Goal: Transaction & Acquisition: Purchase product/service

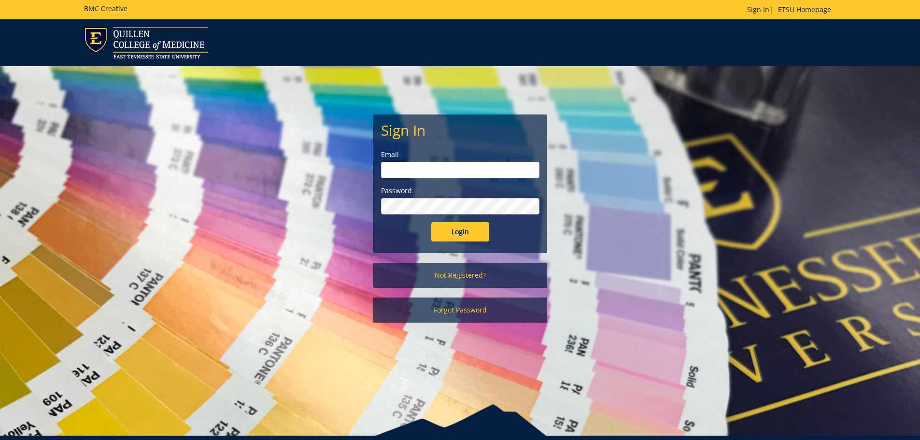
click at [437, 169] on input "email" at bounding box center [460, 170] width 158 height 16
type input "briggsmm@etsu.edu"
click at [431, 222] on input "Login" at bounding box center [460, 231] width 58 height 19
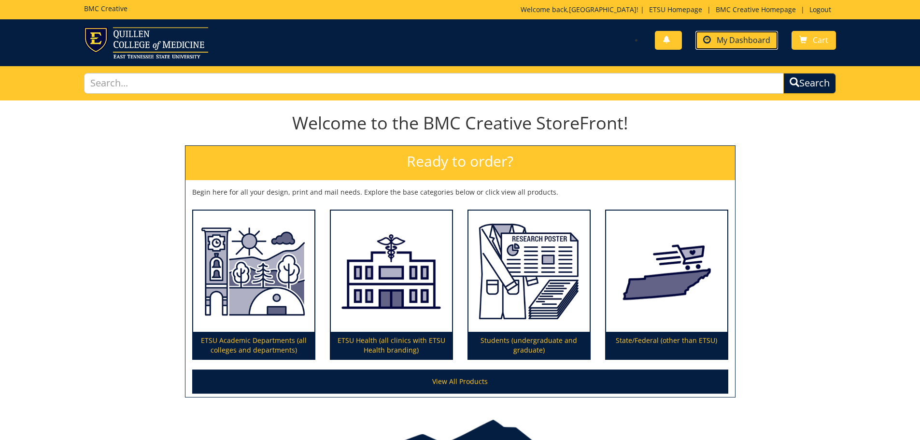
click at [740, 41] on span "My Dashboard" at bounding box center [744, 40] width 54 height 11
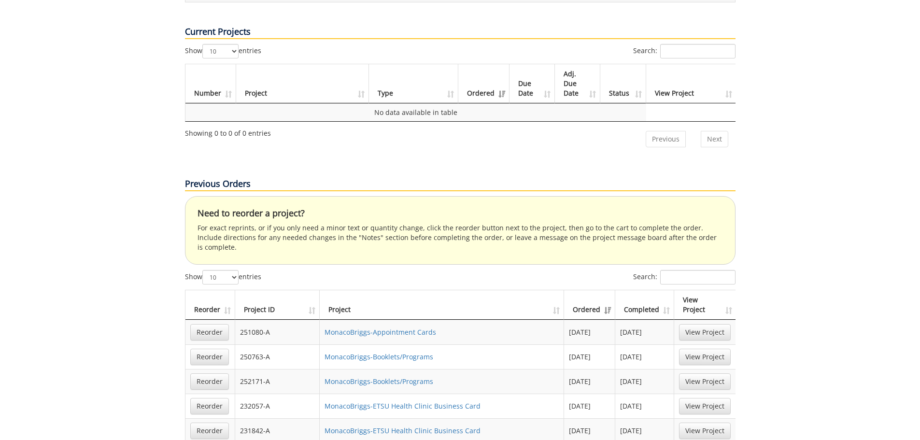
scroll to position [483, 0]
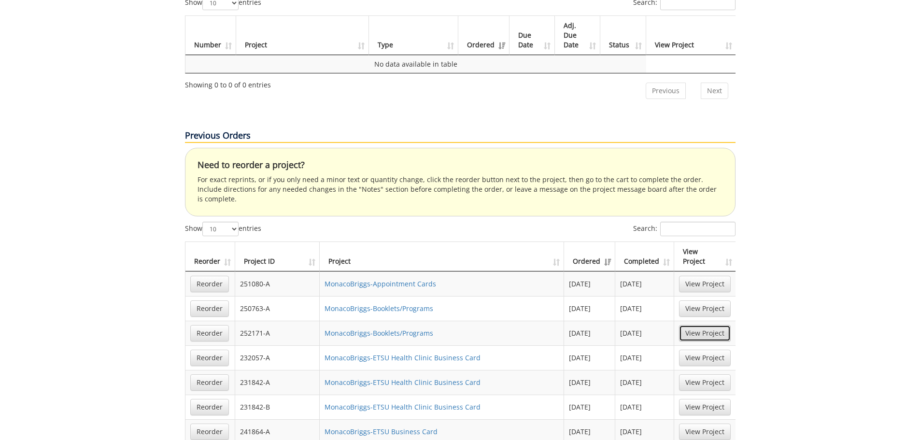
click at [706, 325] on link "View Project" at bounding box center [705, 333] width 52 height 16
click at [706, 300] on link "View Project" at bounding box center [705, 308] width 52 height 16
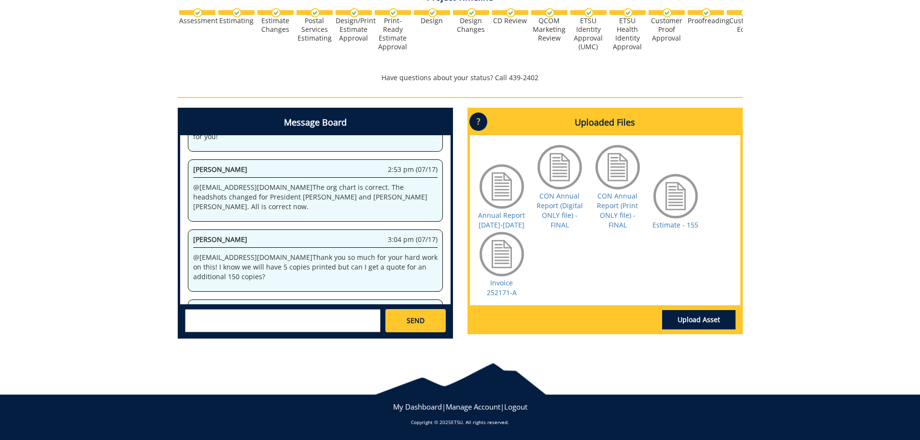
scroll to position [2328, 0]
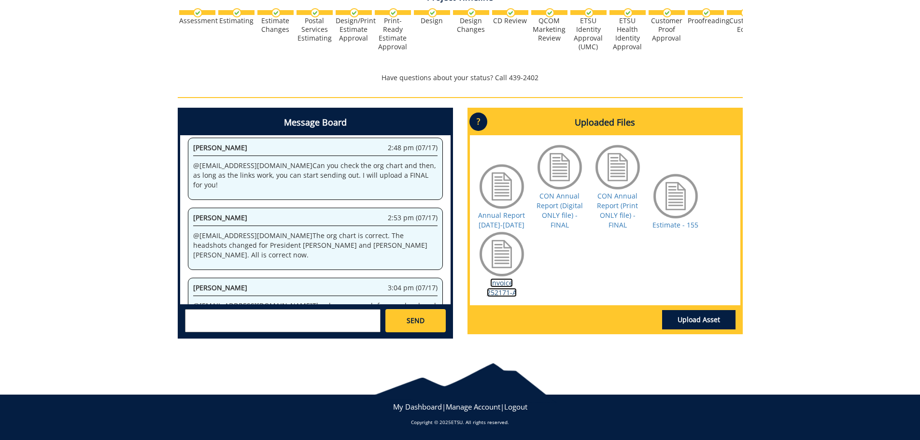
click at [501, 286] on link "Invoice 252171-A" at bounding box center [502, 287] width 30 height 19
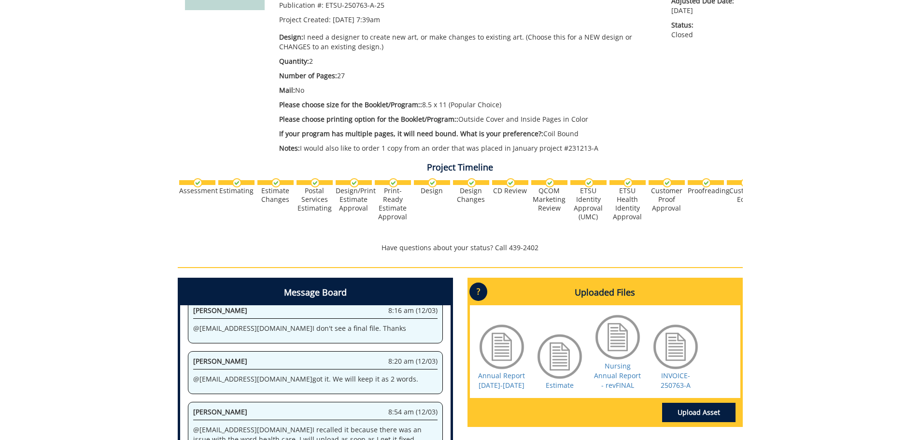
scroll to position [241, 0]
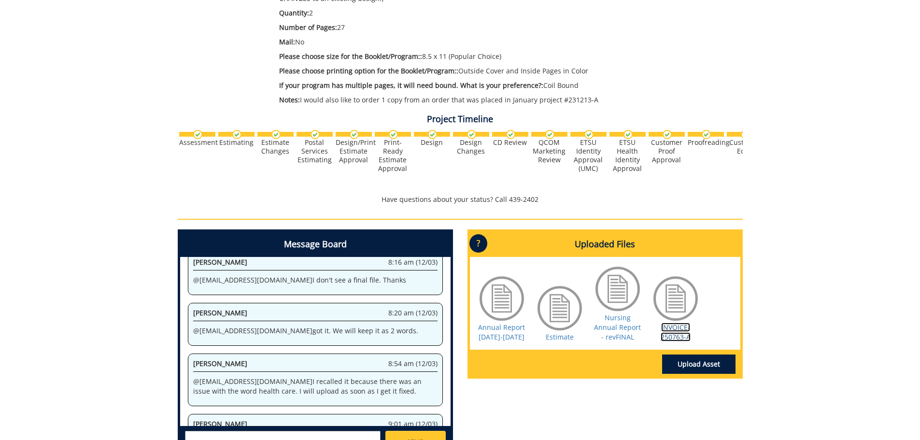
click at [670, 335] on link "INVOICE-250763-A" at bounding box center [676, 332] width 30 height 19
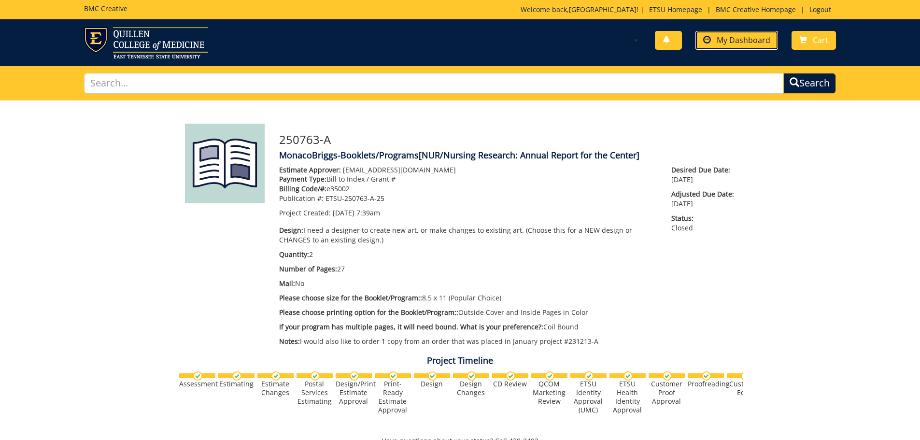
click at [740, 42] on span "My Dashboard" at bounding box center [744, 40] width 54 height 11
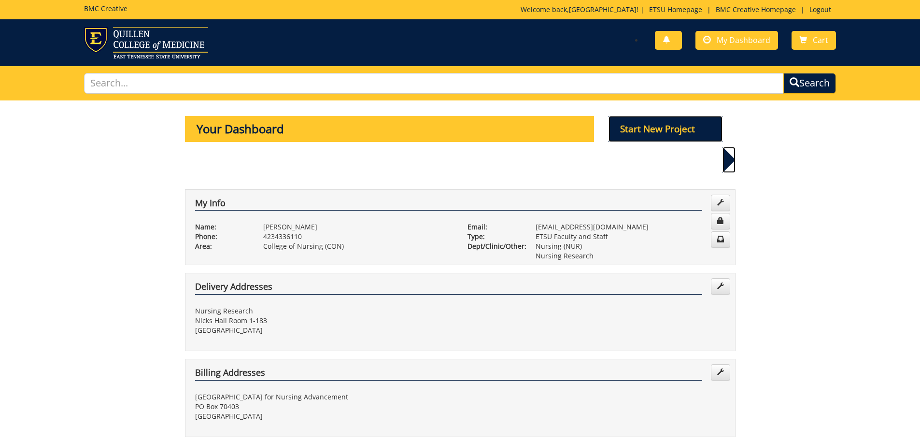
click at [665, 127] on p "Start New Project" at bounding box center [665, 129] width 114 height 26
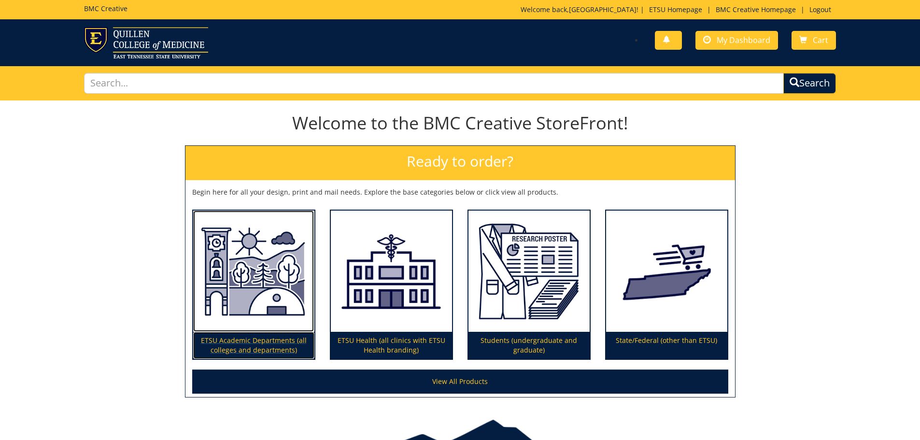
click at [232, 339] on p "ETSU Academic Departments (all colleges and departments)" at bounding box center [253, 345] width 121 height 27
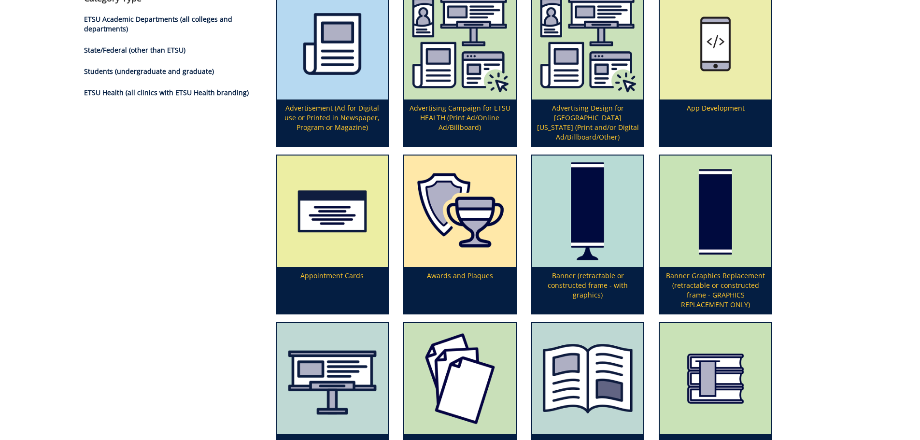
scroll to position [193, 0]
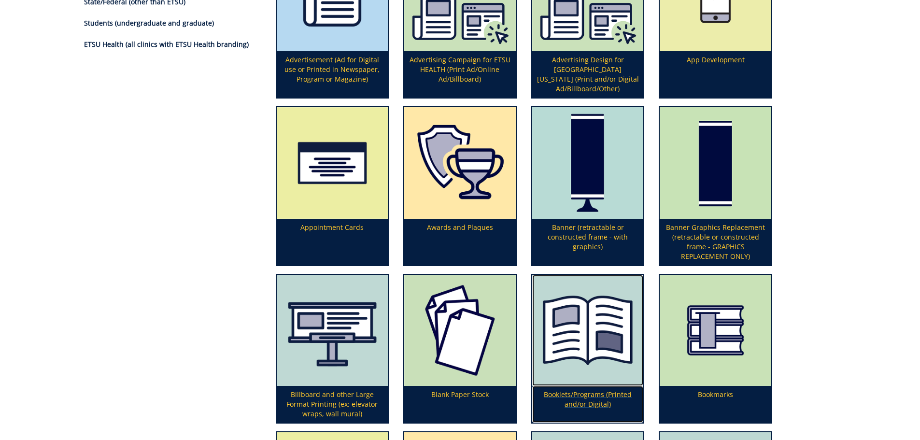
drag, startPoint x: 583, startPoint y: 393, endPoint x: 588, endPoint y: 396, distance: 5.9
click at [583, 393] on p "Booklets/Programs (Printed and/or Digital)" at bounding box center [588, 404] width 112 height 37
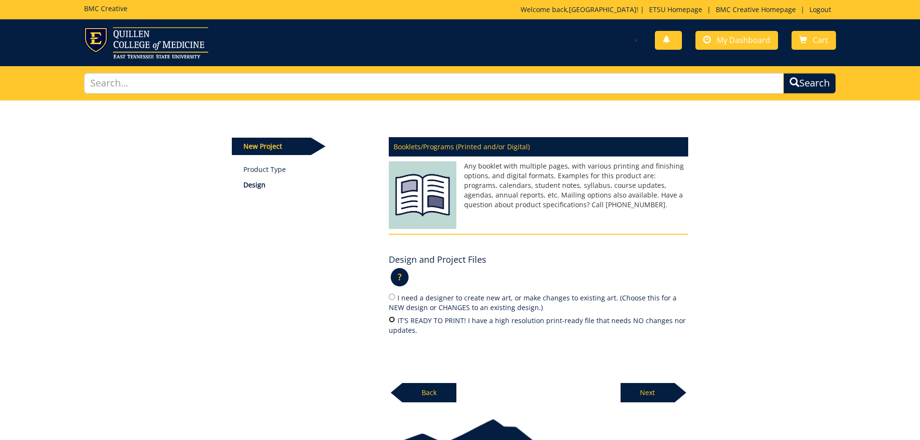
click at [392, 319] on input "IT'S READY TO PRINT! I have a high resolution print-ready file that needs NO ch…" at bounding box center [392, 319] width 6 height 6
radio input "true"
click at [643, 392] on p "Next" at bounding box center [647, 392] width 54 height 19
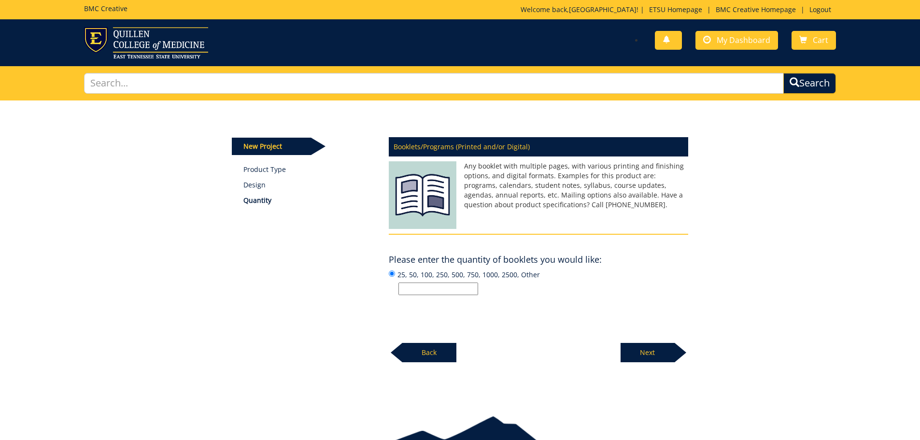
click at [415, 291] on input "25, 50, 100, 250, 500, 750, 1000, 2500, Other" at bounding box center [438, 288] width 80 height 13
type input "Other"
click at [656, 348] on p "Next" at bounding box center [647, 352] width 54 height 19
drag, startPoint x: 440, startPoint y: 288, endPoint x: 449, endPoint y: 296, distance: 11.3
click at [440, 288] on input "Enter the number of pages or "Not Sure":" at bounding box center [438, 288] width 80 height 13
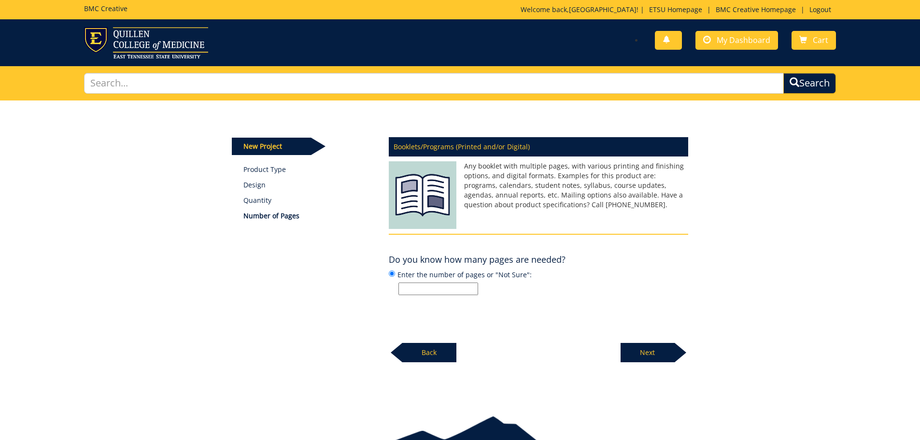
click at [437, 287] on input "Enter the number of pages or "Not Sure":" at bounding box center [438, 288] width 80 height 13
type input "12"
click at [647, 353] on p "Next" at bounding box center [647, 352] width 54 height 19
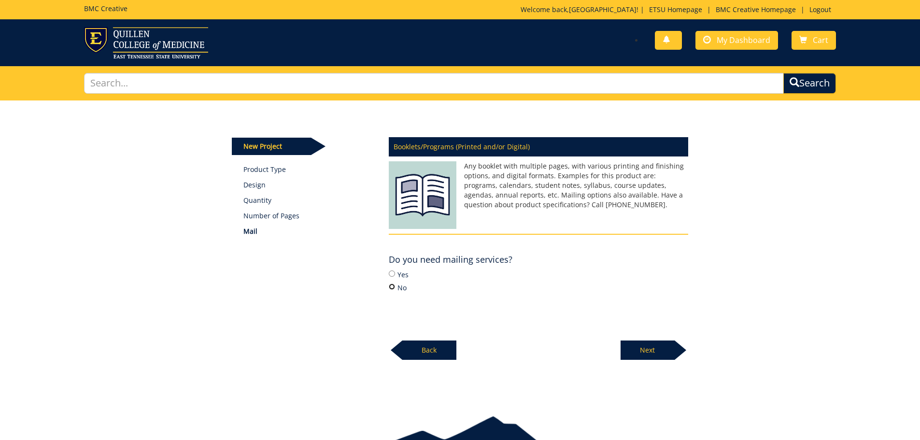
click at [392, 285] on input "No" at bounding box center [392, 286] width 6 height 6
radio input "true"
click at [650, 347] on p "Next" at bounding box center [647, 349] width 54 height 19
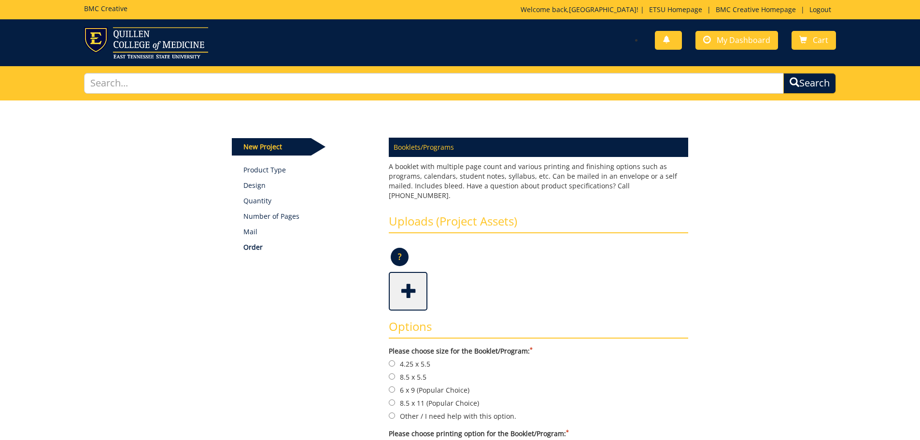
click at [409, 282] on span at bounding box center [409, 290] width 39 height 34
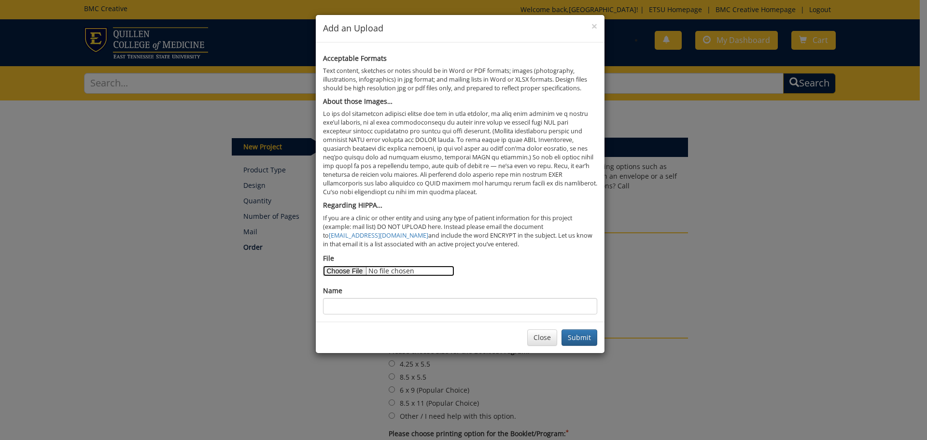
click at [343, 270] on input "File" at bounding box center [388, 271] width 131 height 11
type input "C:\fakepath\ETSU-HealthHeroColoringBook.pdf"
click at [354, 305] on input "Name" at bounding box center [460, 306] width 274 height 16
type input "TCNA Coloring Book"
click at [580, 338] on button "Submit" at bounding box center [580, 337] width 36 height 16
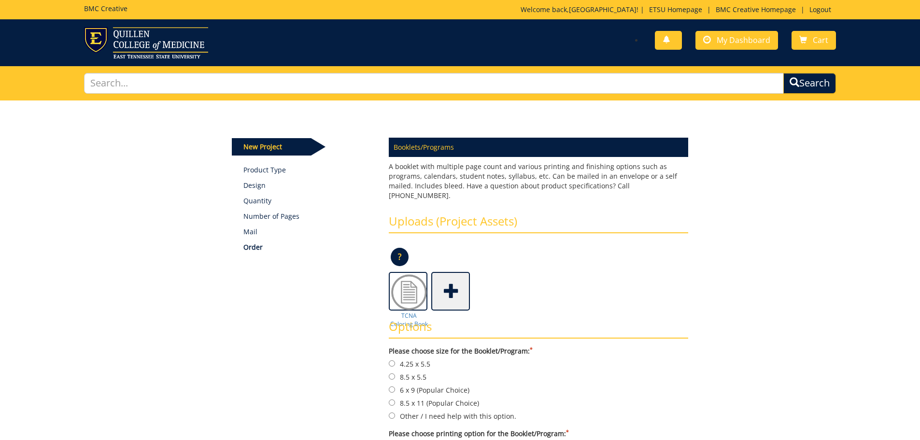
scroll to position [48, 0]
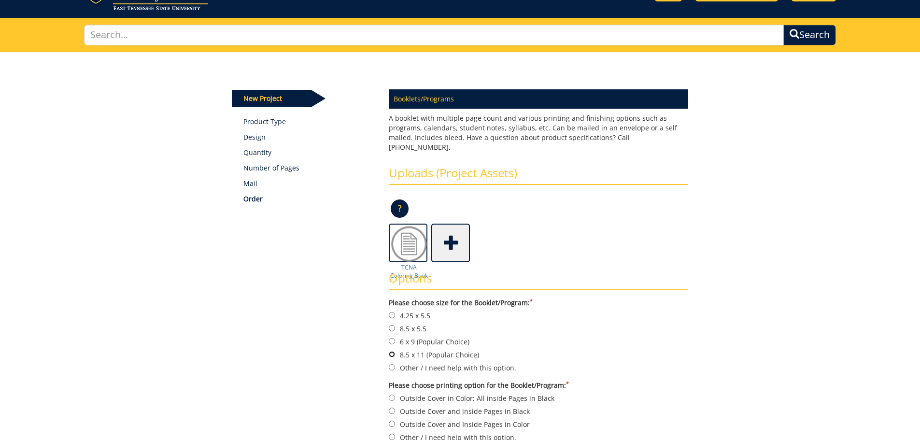
click at [392, 351] on input "8.5 x 11 (Popular Choice)" at bounding box center [392, 354] width 6 height 6
radio input "true"
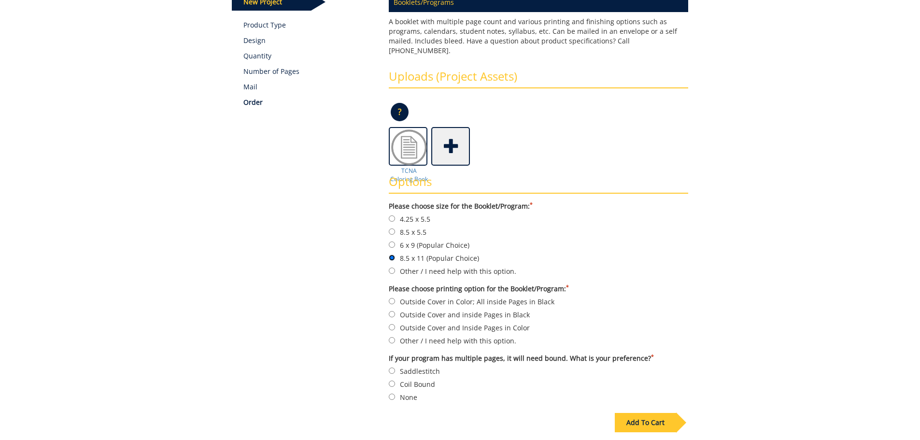
scroll to position [193, 0]
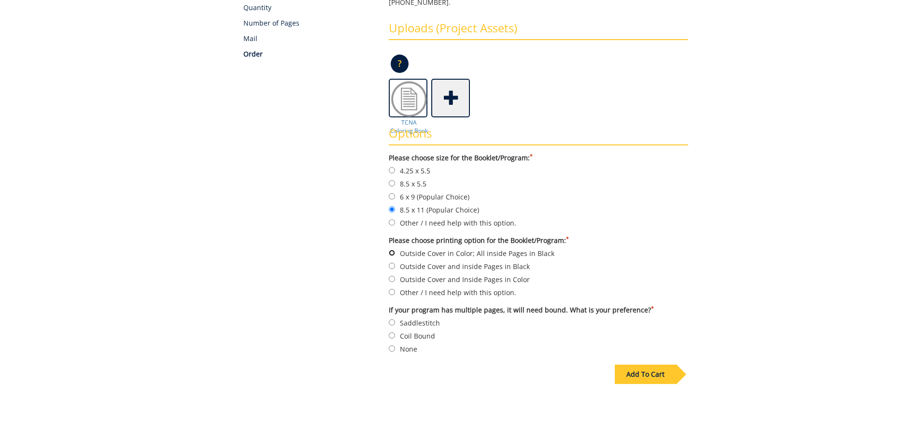
click at [393, 250] on input "Outside Cover in Color; All inside Pages in Black" at bounding box center [392, 253] width 6 height 6
radio input "true"
click at [392, 319] on input "Saddlestitch" at bounding box center [392, 322] width 6 height 6
radio input "true"
click at [634, 366] on div "Add To Cart" at bounding box center [645, 374] width 61 height 19
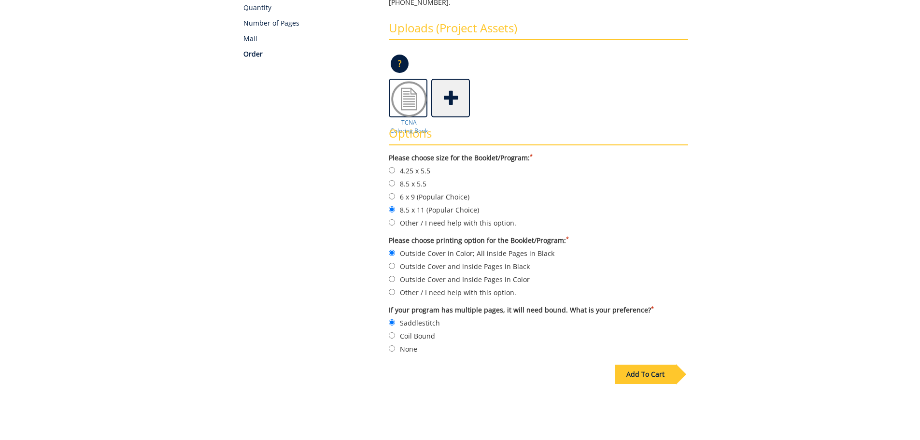
scroll to position [53, 0]
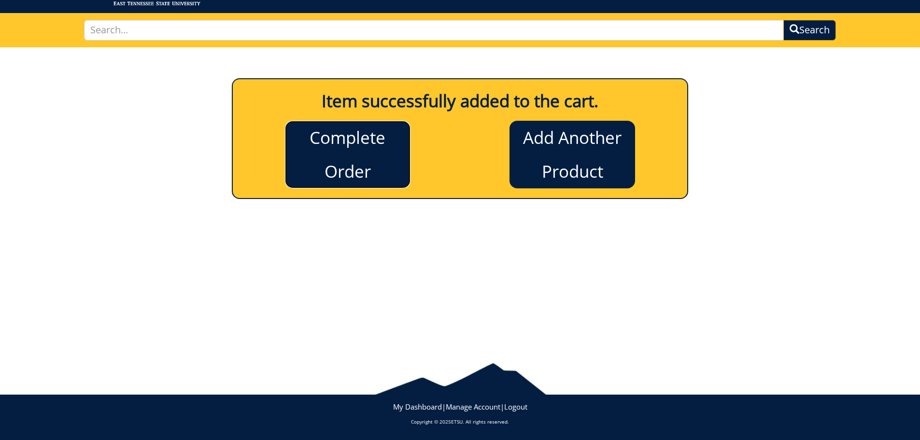
click at [355, 161] on link "Complete Order" at bounding box center [348, 155] width 126 height 68
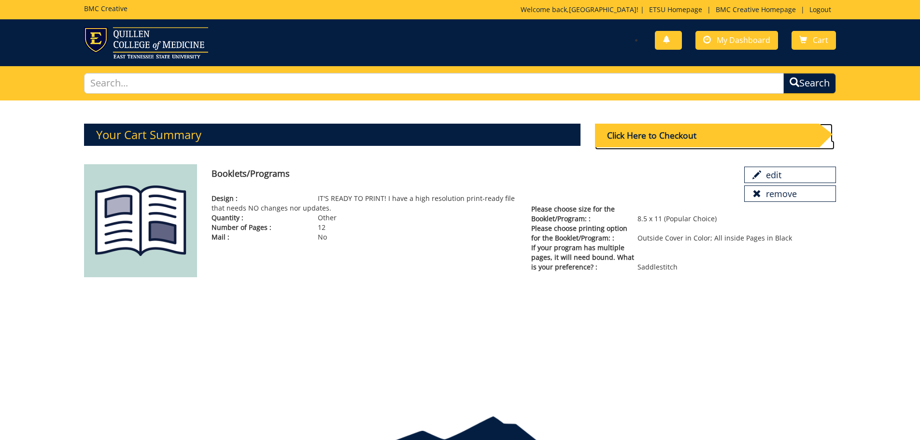
click at [637, 138] on div "Click Here to Checkout" at bounding box center [707, 136] width 224 height 24
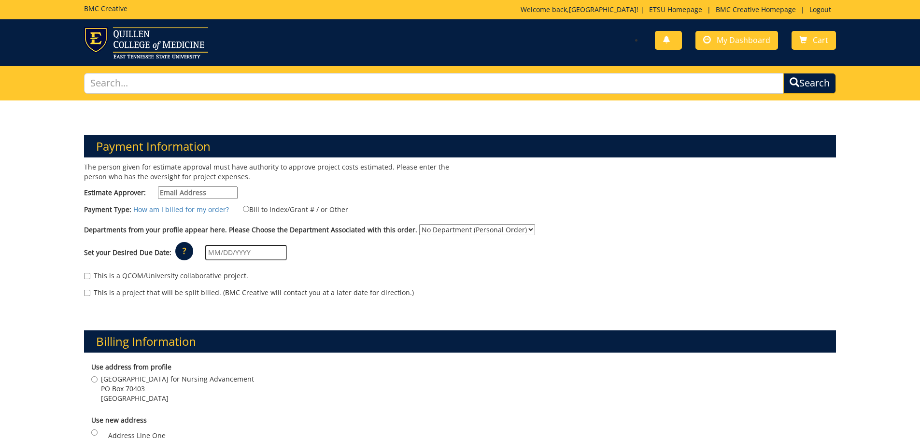
click at [188, 190] on input "Estimate Approver:" at bounding box center [198, 192] width 80 height 13
type input "briggsmm@etsu.edu"
drag, startPoint x: 622, startPoint y: 234, endPoint x: 615, endPoint y: 234, distance: 7.7
click at [622, 234] on div "Departments from your profile appear here. Please Choose the Department Associa…" at bounding box center [460, 231] width 767 height 15
click at [243, 211] on input "Bill to Index/Grant # / or Other" at bounding box center [246, 209] width 6 height 6
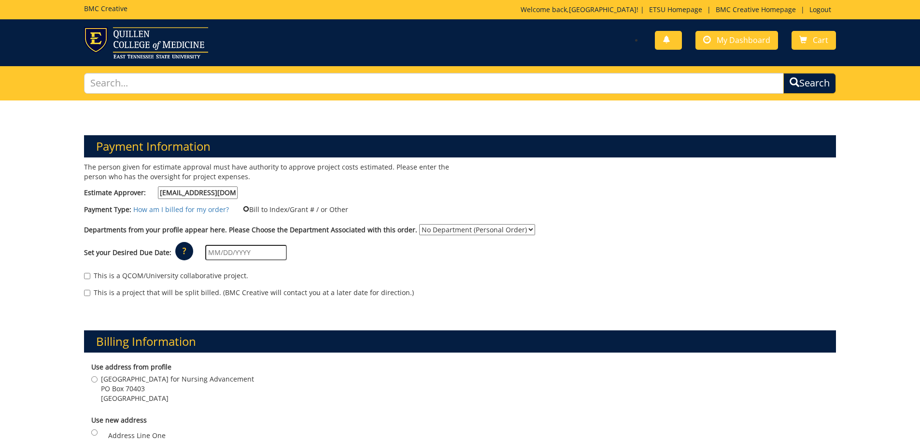
radio input "true"
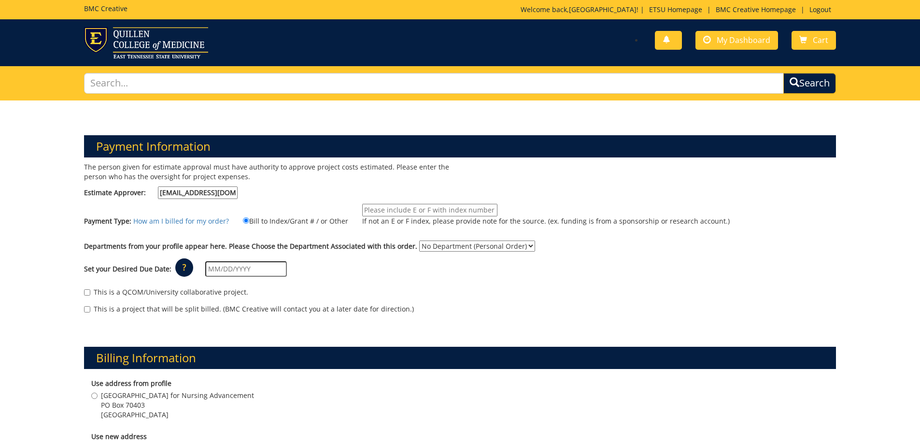
click at [465, 210] on input "If not an E or F index, please provide note for the source. (ex. funding is fro…" at bounding box center [429, 210] width 135 height 13
type input "e35002"
click at [490, 247] on select "No Department (Personal Order) Nursing (NUR) Nursing Research" at bounding box center [477, 245] width 116 height 11
select select "128"
click at [419, 240] on select "No Department (Personal Order) Nursing (NUR) Nursing Research" at bounding box center [477, 245] width 116 height 11
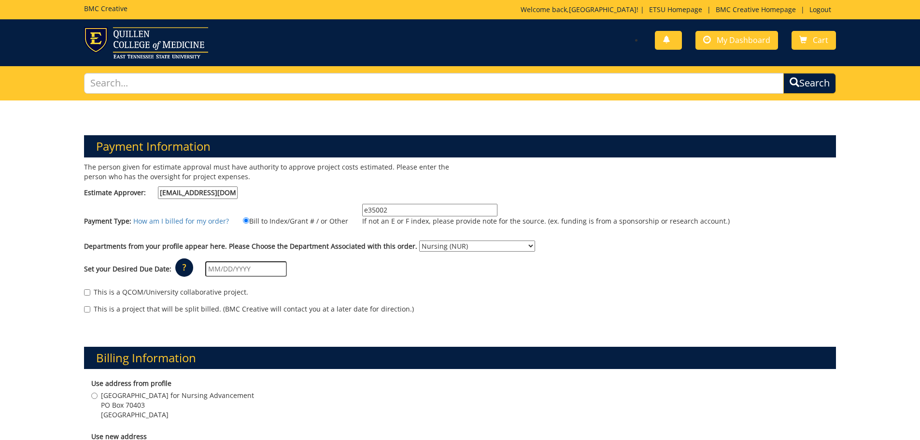
click at [214, 269] on input "text" at bounding box center [246, 268] width 82 height 15
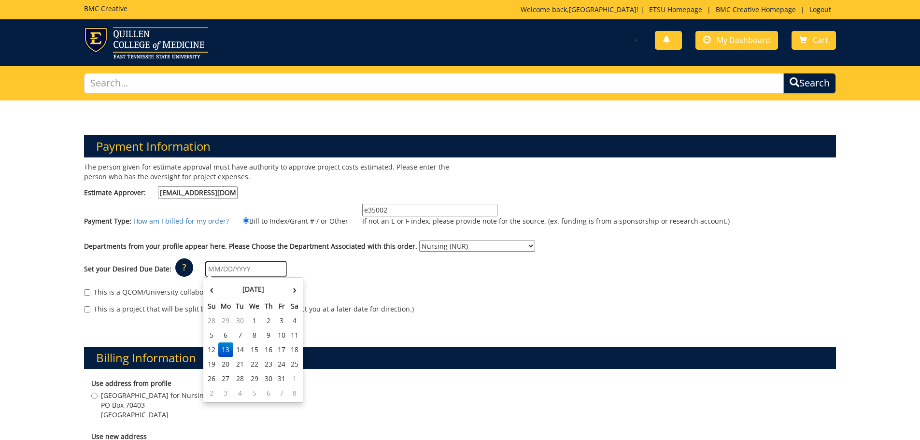
click at [222, 380] on td "27" at bounding box center [225, 378] width 15 height 14
type input "[DATE]"
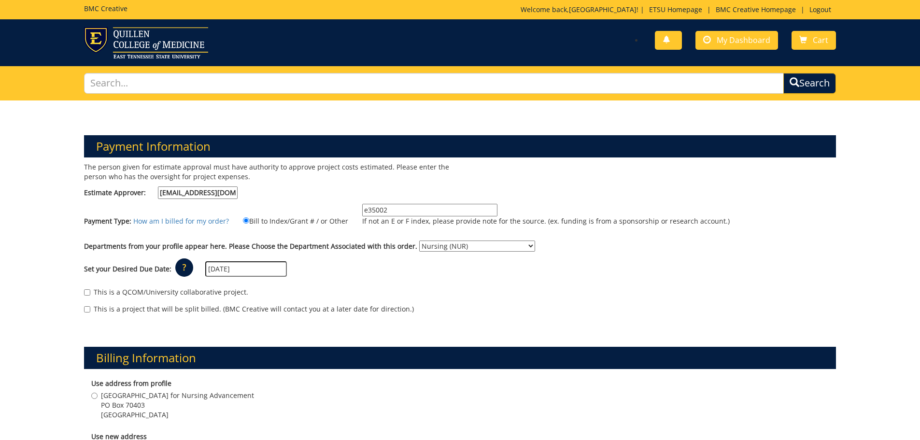
click at [585, 314] on div "This is a project that will be split billed. (BMC Creative will contact you at …" at bounding box center [460, 311] width 752 height 14
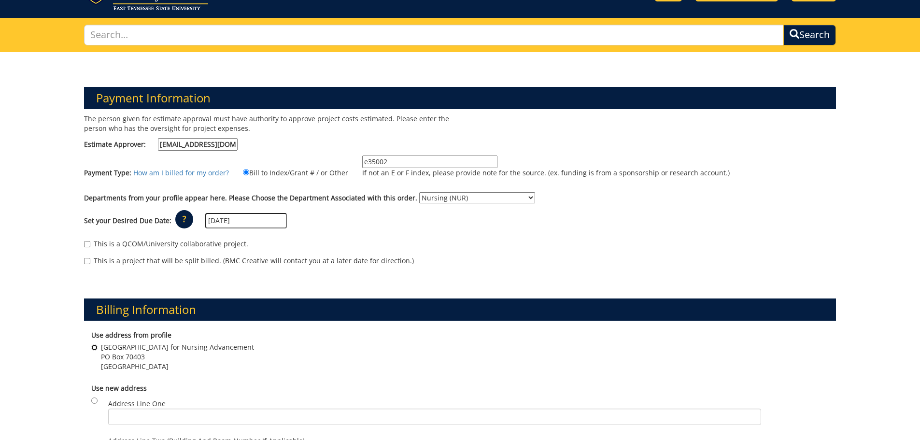
click at [96, 349] on input "Appalachian Highlands Center for Nursing Advancement PO Box 70403 Johnson City …" at bounding box center [94, 347] width 6 height 6
radio input "true"
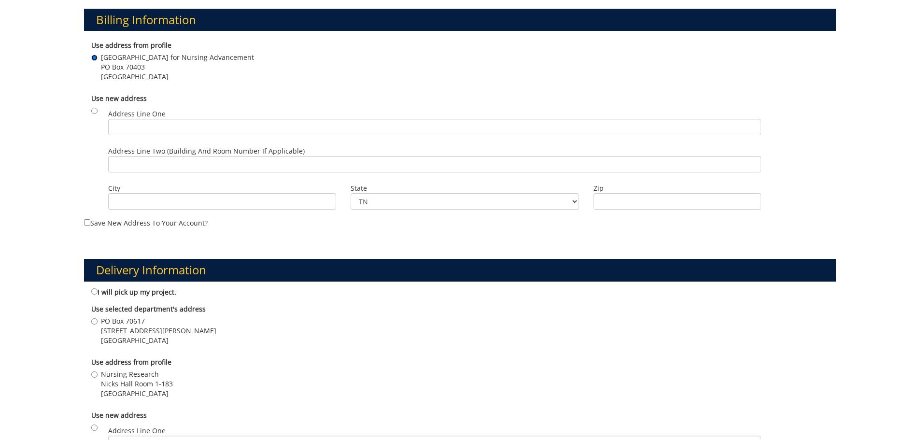
scroll to position [386, 0]
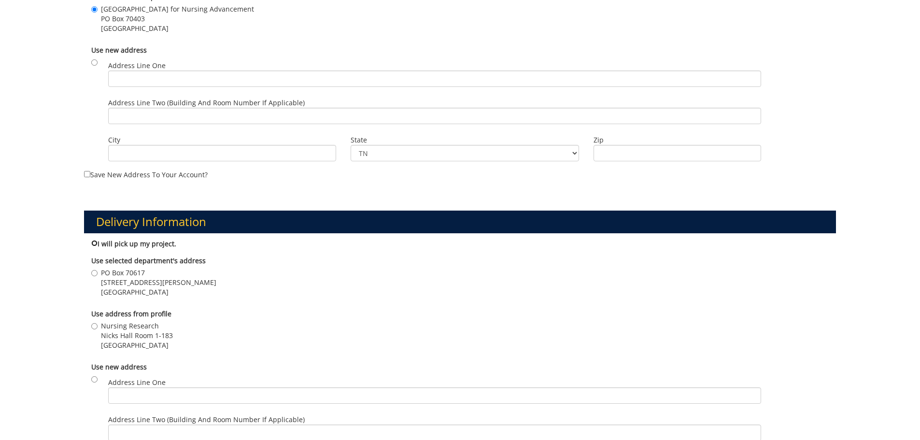
click at [93, 246] on input "I will pick up my project." at bounding box center [94, 243] width 6 height 6
radio input "true"
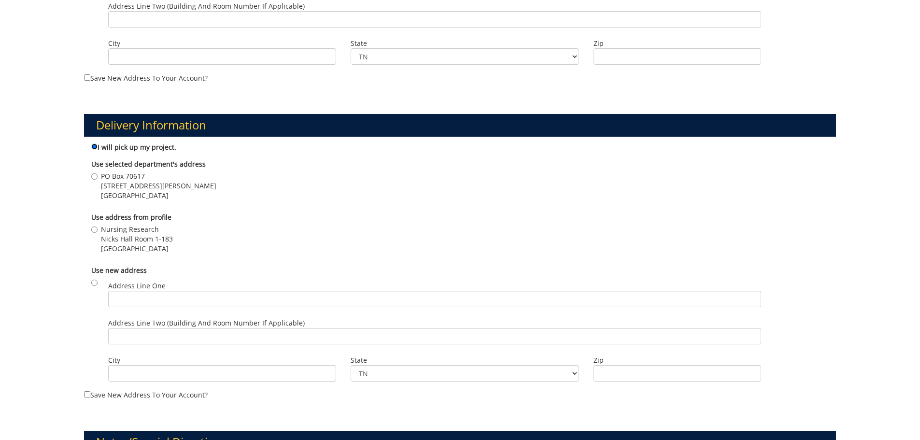
scroll to position [579, 0]
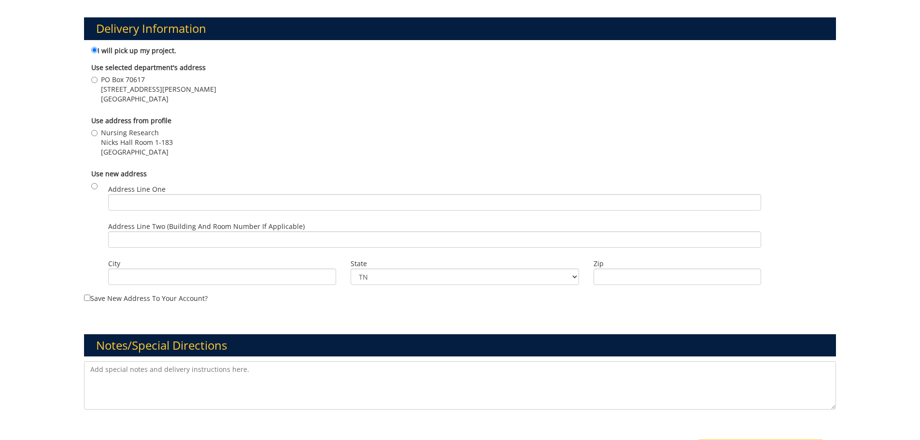
click at [142, 378] on textarea at bounding box center [460, 385] width 752 height 48
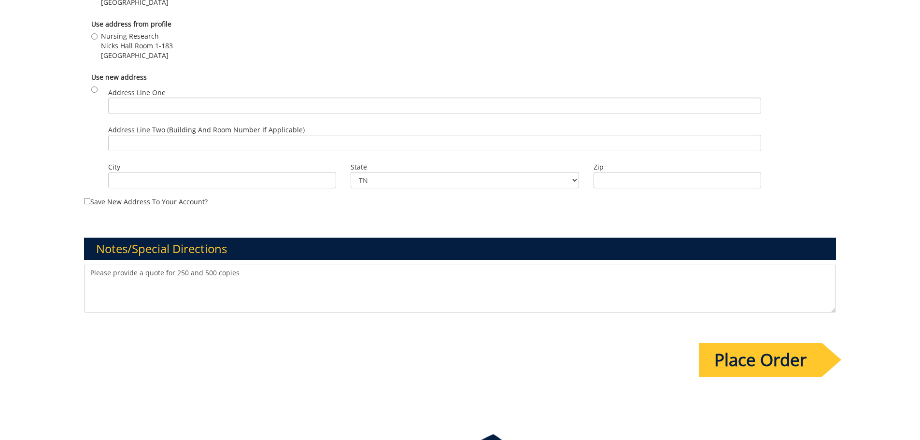
scroll to position [724, 0]
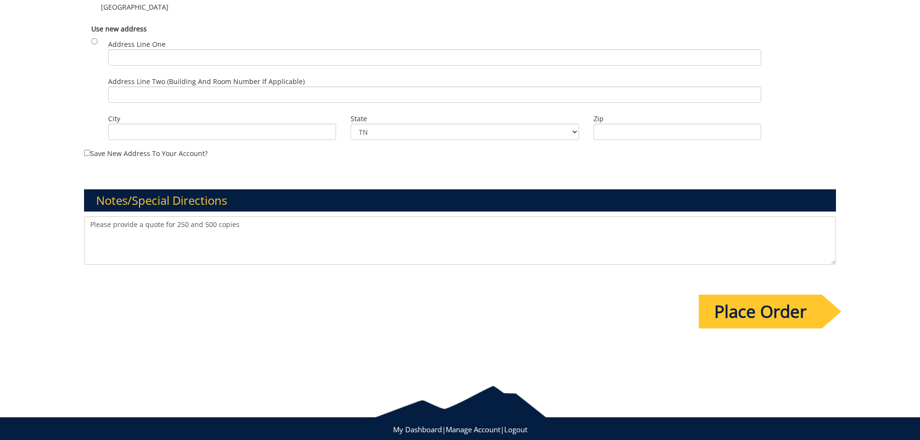
type textarea "Please provide a quote for 250 and 500 copies"
click at [749, 314] on input "Place Order" at bounding box center [760, 312] width 123 height 34
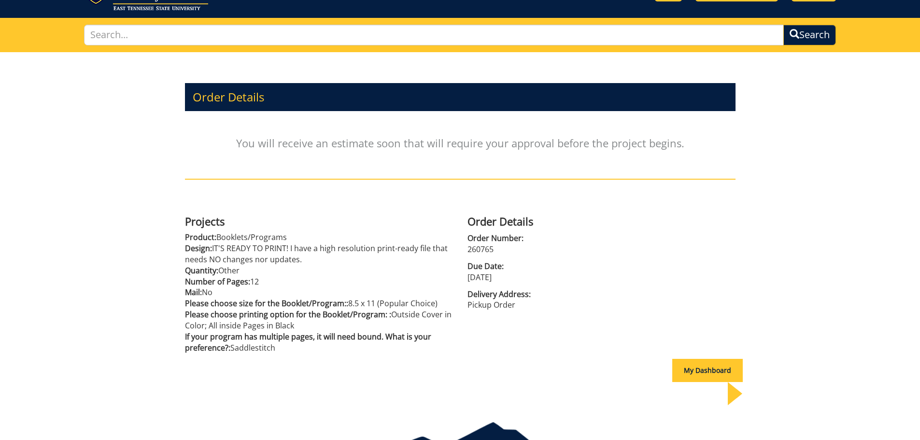
scroll to position [84, 0]
